Goal: Information Seeking & Learning: Learn about a topic

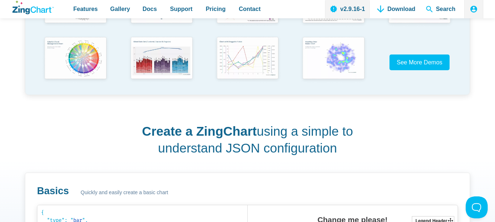
scroll to position [73, 0]
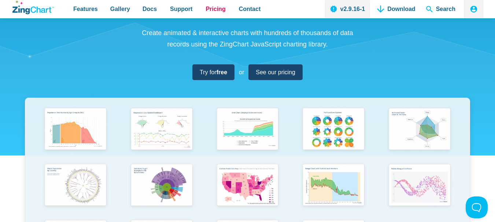
click at [207, 11] on span "Pricing" at bounding box center [216, 9] width 20 height 10
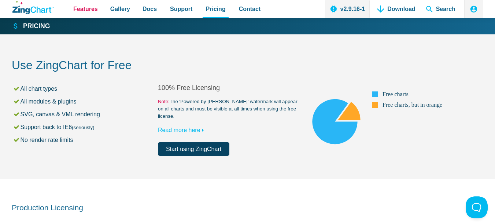
click at [92, 10] on span "Features" at bounding box center [85, 9] width 25 height 10
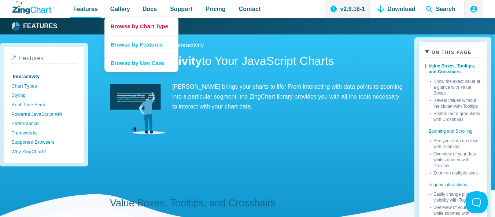
click at [133, 28] on link "Browse by Chart Type" at bounding box center [141, 26] width 73 height 18
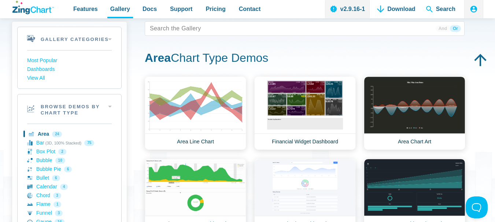
scroll to position [73, 0]
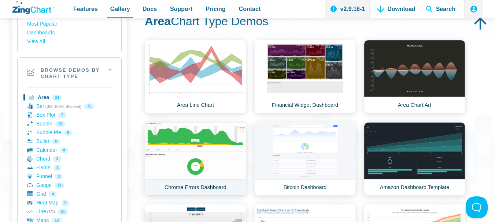
click at [206, 144] on link "Chrome Errors Dashboard" at bounding box center [195, 159] width 101 height 74
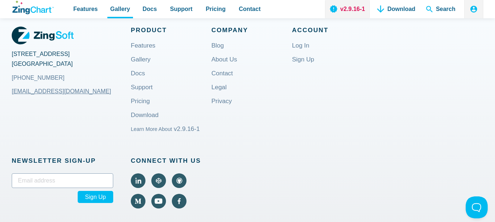
scroll to position [549, 0]
